Goal: Information Seeking & Learning: Learn about a topic

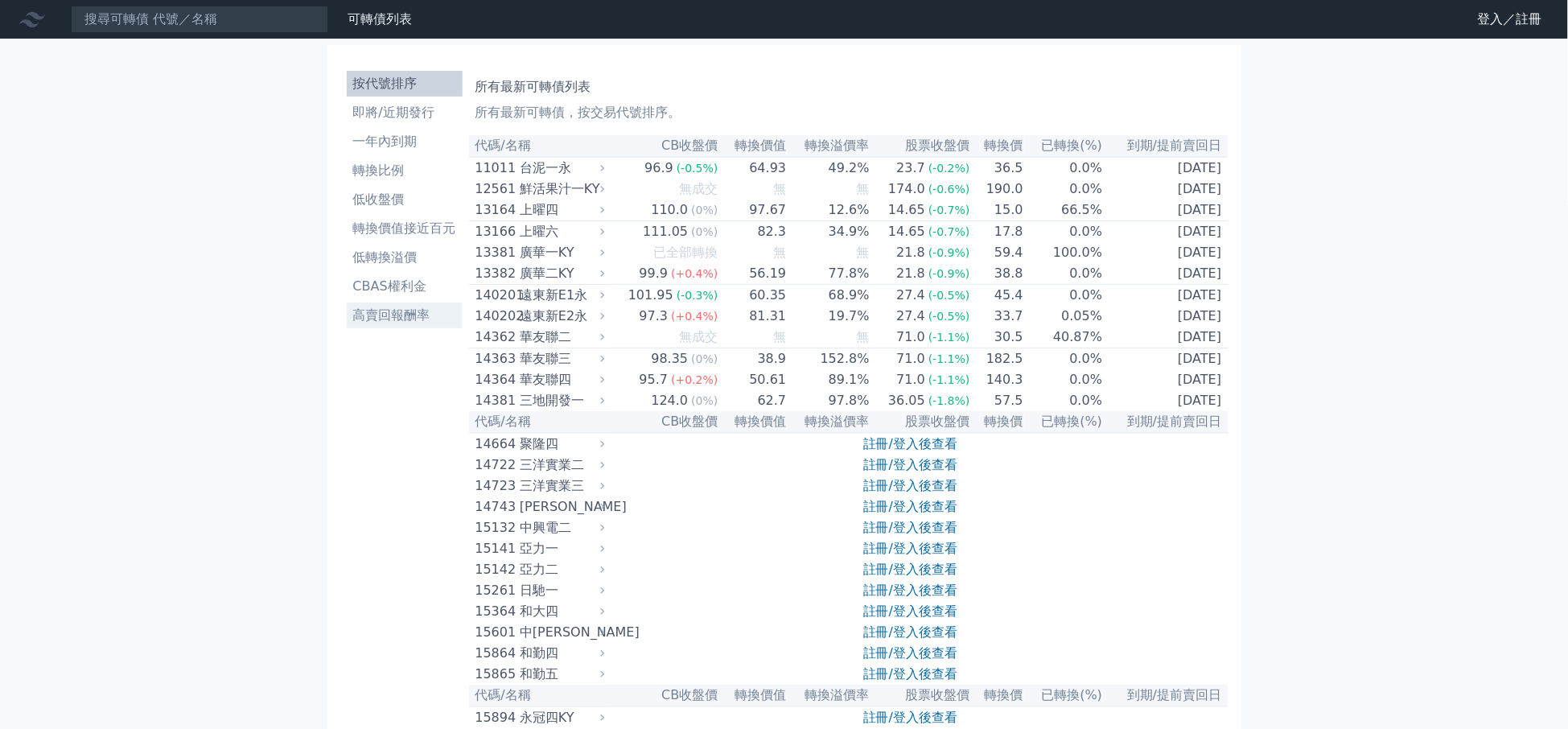
click at [401, 320] on li "高賣回報酬率" at bounding box center [405, 315] width 116 height 19
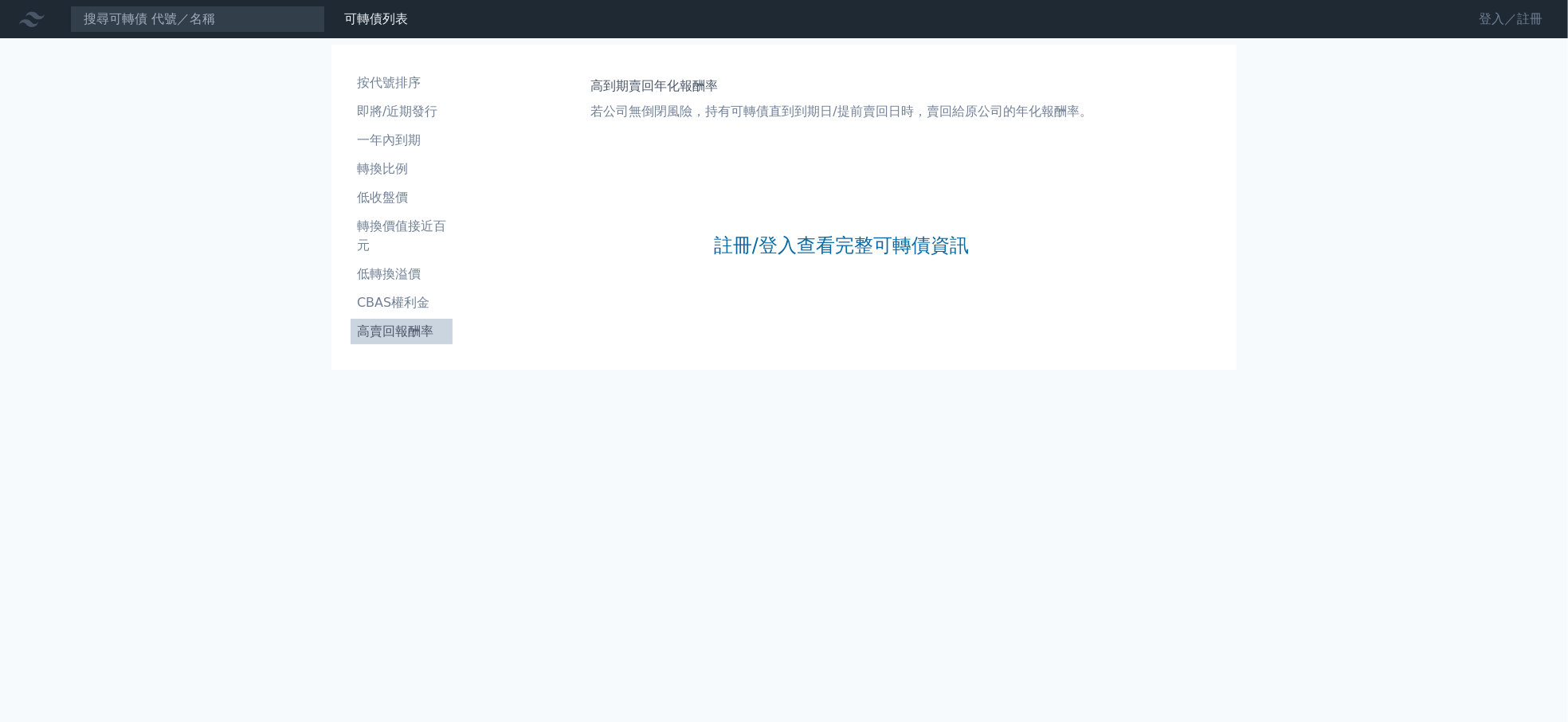
click at [1481, 19] on link "登入／註冊" at bounding box center [1512, 19] width 90 height 25
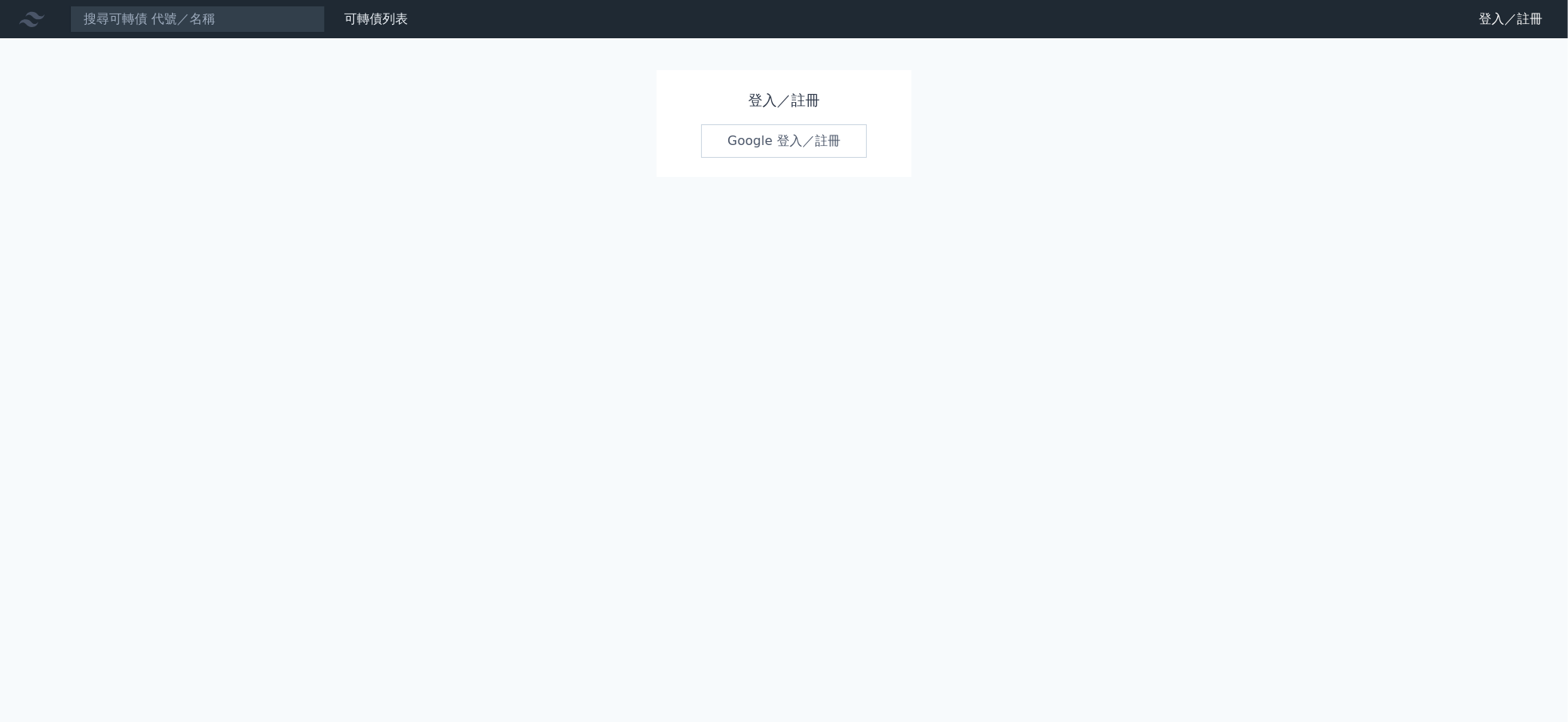
click at [856, 148] on link "Google 登入／註冊" at bounding box center [784, 141] width 166 height 33
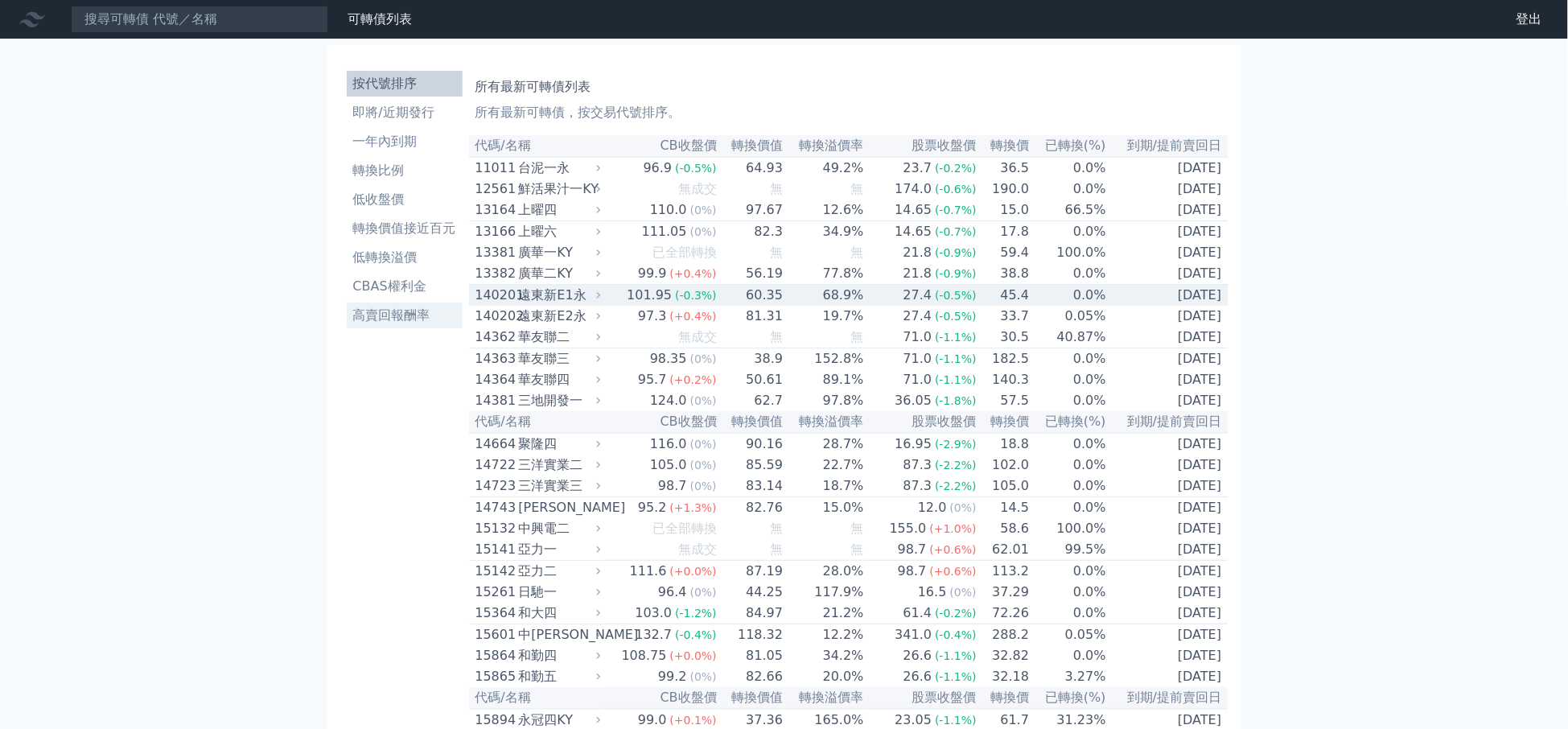
click at [401, 315] on li "高賣回報酬率" at bounding box center [405, 315] width 116 height 19
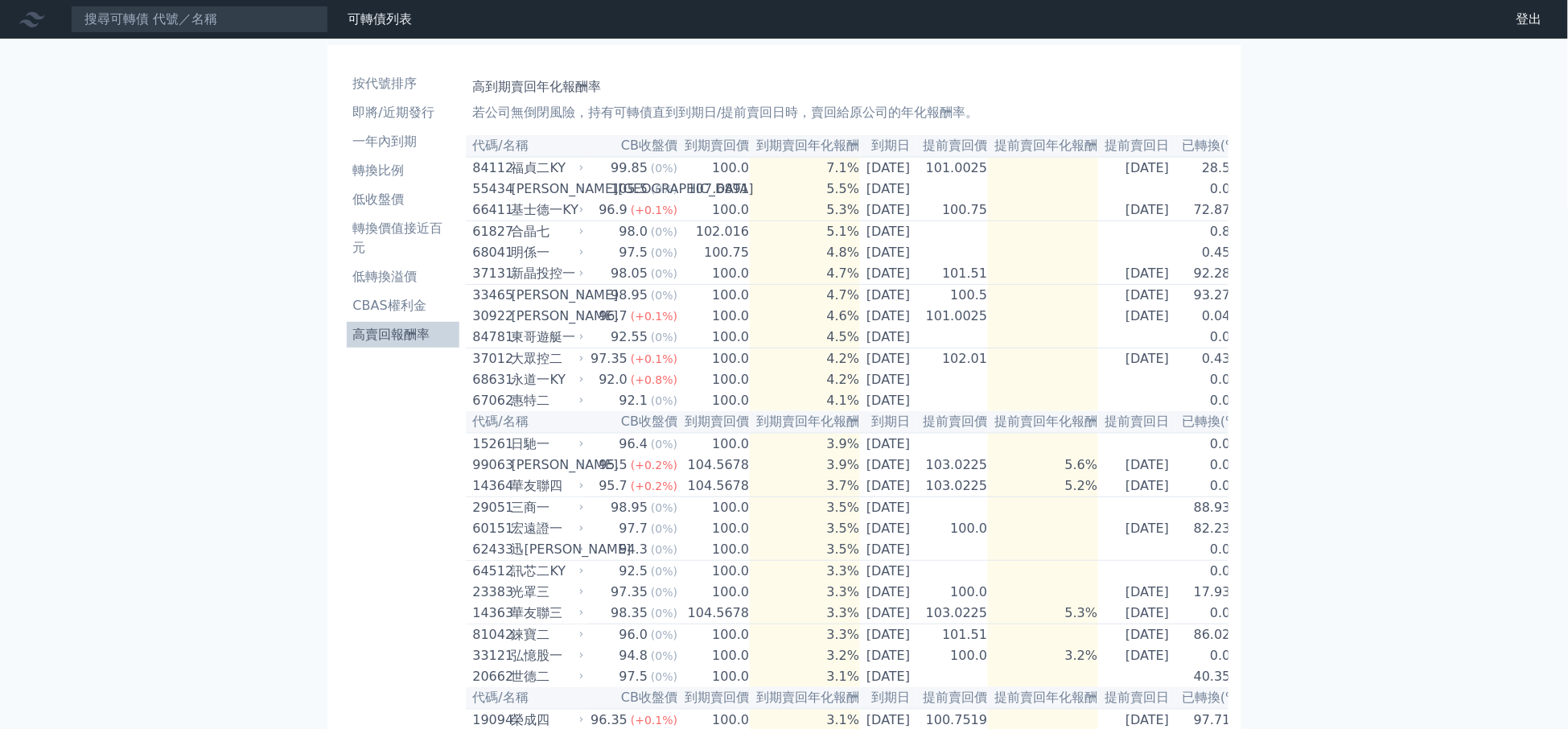
click at [383, 330] on li "高賣回報酬率" at bounding box center [403, 334] width 113 height 19
